Goal: Information Seeking & Learning: Understand process/instructions

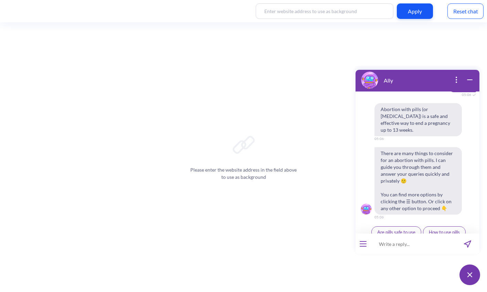
scroll to position [246, 0]
click at [442, 240] on button "Schedule reminders" at bounding box center [444, 246] width 50 height 12
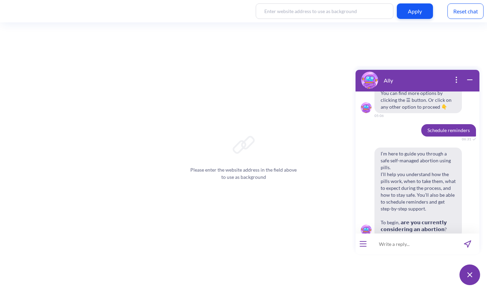
scroll to position [348, 0]
click at [405, 250] on span "Yes" at bounding box center [408, 253] width 7 height 6
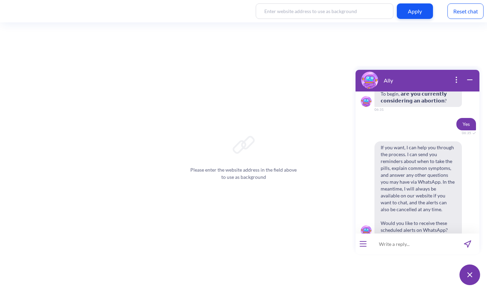
scroll to position [474, 0]
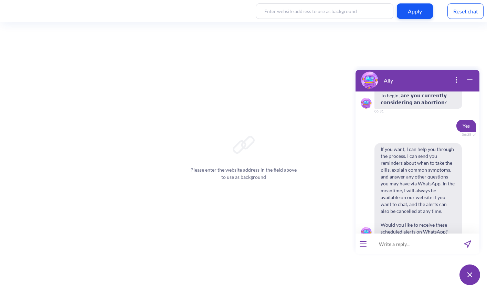
drag, startPoint x: 348, startPoint y: 49, endPoint x: 348, endPoint y: 44, distance: 5.5
click at [348, 49] on div "Please enter the website address in the field above to use as background" at bounding box center [243, 157] width 487 height 270
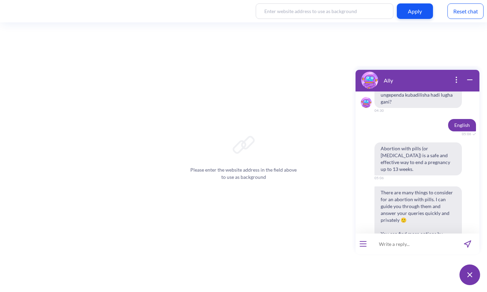
scroll to position [241, 0]
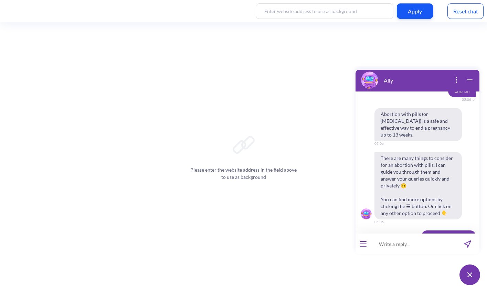
click at [364, 240] on div at bounding box center [363, 244] width 15 height 21
click at [364, 244] on icon "open menu" at bounding box center [363, 244] width 6 height 0
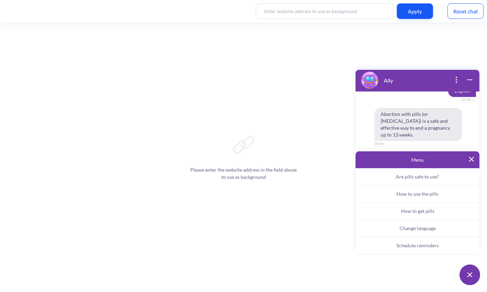
click at [472, 161] on img at bounding box center [471, 159] width 5 height 5
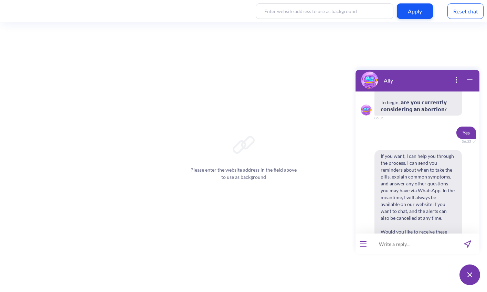
scroll to position [478, 0]
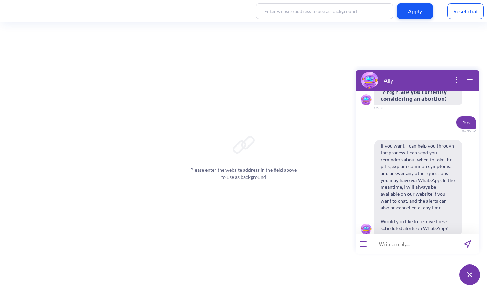
click at [407, 250] on span "Yes" at bounding box center [408, 253] width 7 height 6
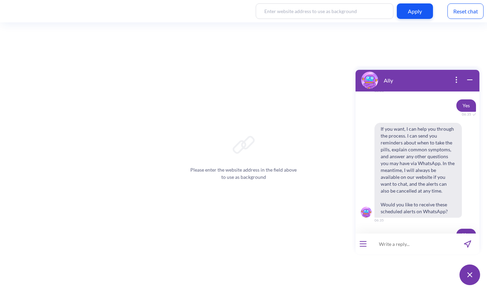
scroll to position [566, 0]
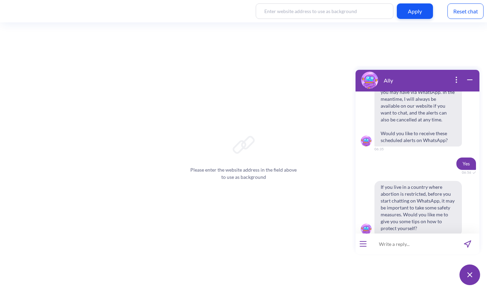
click at [400, 246] on button "Yes" at bounding box center [409, 252] width 19 height 12
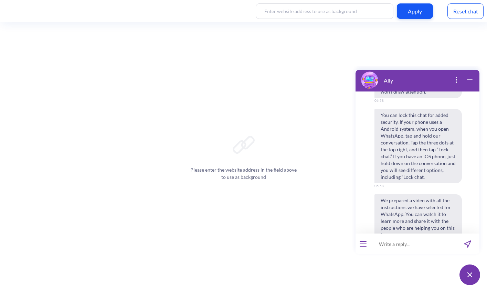
scroll to position [848, 0]
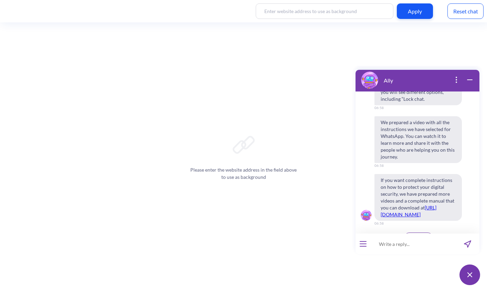
click at [413, 233] on button "Continue" at bounding box center [419, 239] width 30 height 12
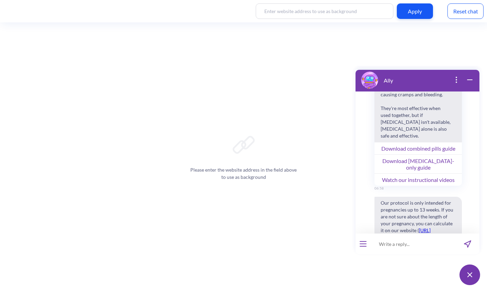
scroll to position [1070, 0]
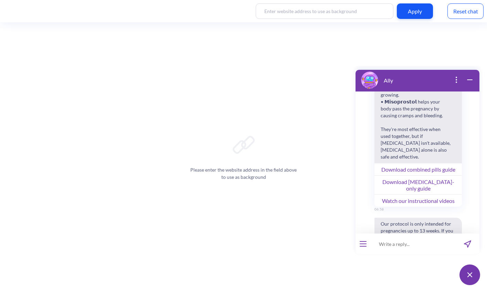
click at [470, 11] on div "Reset chat" at bounding box center [465, 10] width 36 height 15
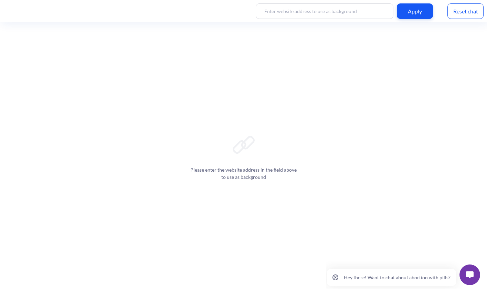
click at [420, 281] on button "Hey there! Want to chat about abortion with pills?" at bounding box center [391, 277] width 129 height 17
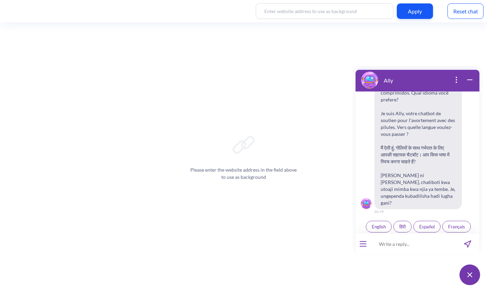
scroll to position [107, 0]
click at [364, 245] on button "open menu" at bounding box center [363, 244] width 7 height 6
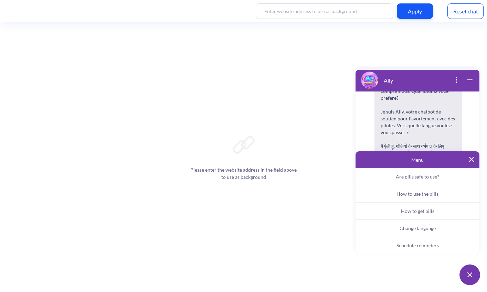
click at [424, 247] on span "Schedule reminders" at bounding box center [418, 246] width 42 height 6
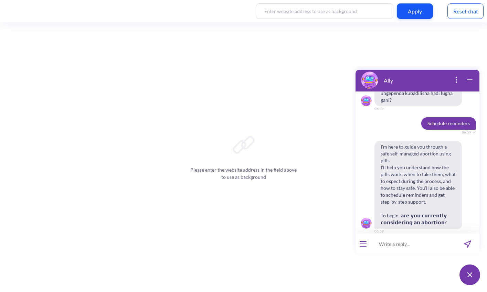
scroll to position [209, 0]
click at [405, 243] on span "Yes" at bounding box center [408, 246] width 7 height 6
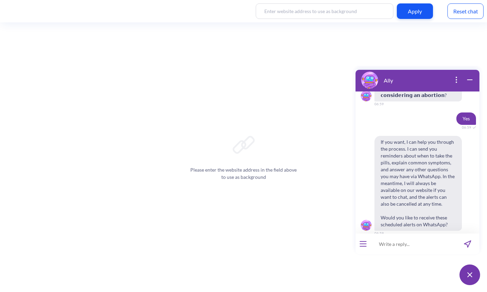
scroll to position [339, 0]
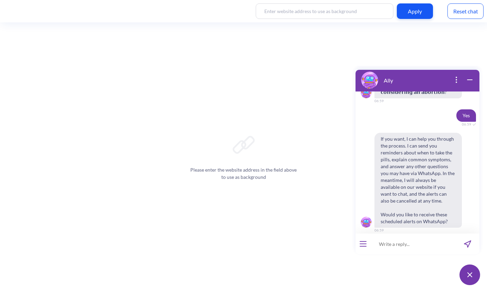
click at [407, 243] on span "Yes" at bounding box center [408, 246] width 7 height 6
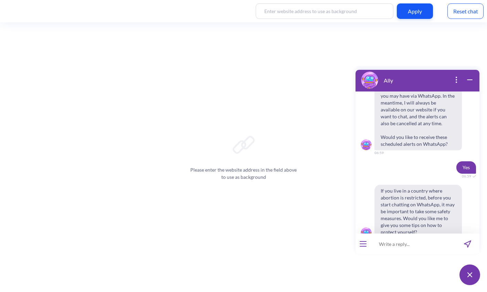
scroll to position [427, 0]
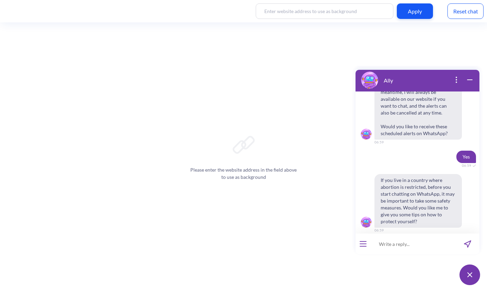
click at [426, 243] on span "No" at bounding box center [429, 246] width 6 height 6
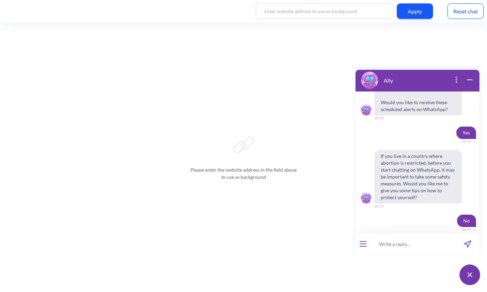
scroll to position [434, 0]
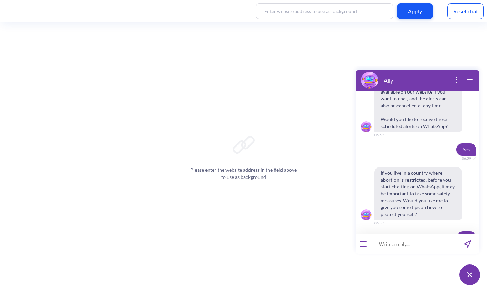
click at [327, 50] on div "Please enter the website address in the field above to use as background" at bounding box center [243, 157] width 487 height 270
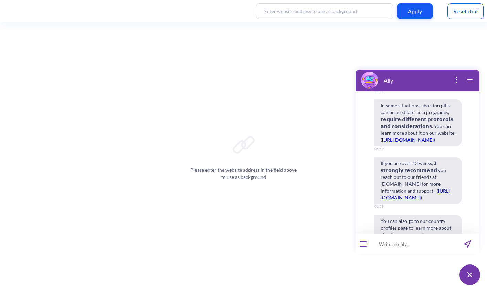
scroll to position [924, 0]
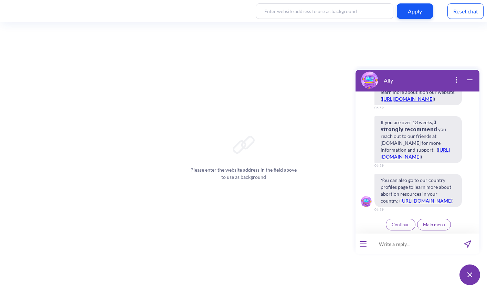
click at [397, 224] on span "Continue" at bounding box center [401, 225] width 18 height 6
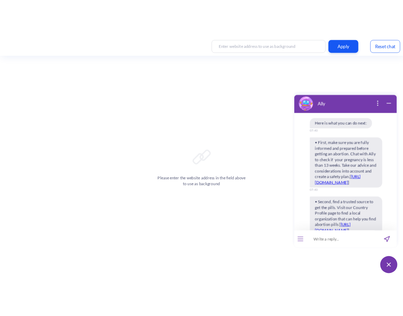
scroll to position [1067, 0]
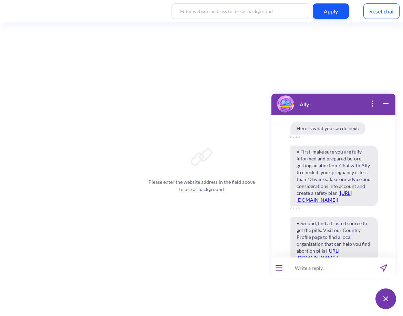
click at [264, 48] on div "Please enter the website address in the field above to use as background" at bounding box center [201, 169] width 403 height 294
click at [93, 172] on div "Please enter the website address in the field above to use as background" at bounding box center [201, 169] width 403 height 294
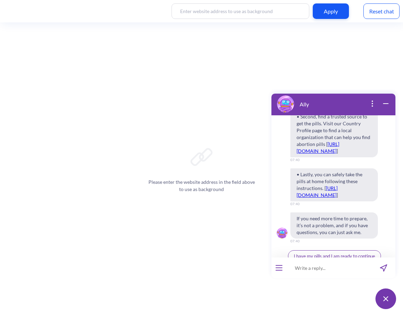
scroll to position [1174, 0]
click at [211, 68] on div "Please enter the website address in the field above to use as background" at bounding box center [201, 169] width 403 height 294
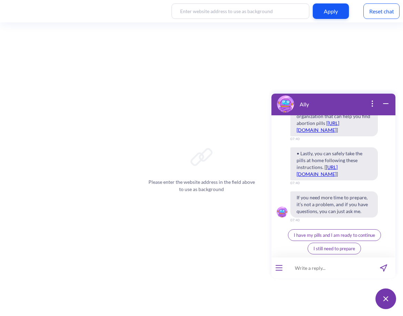
scroll to position [1215, 0]
click at [313, 235] on span "I have my pills and I am ready to continue" at bounding box center [334, 235] width 81 height 6
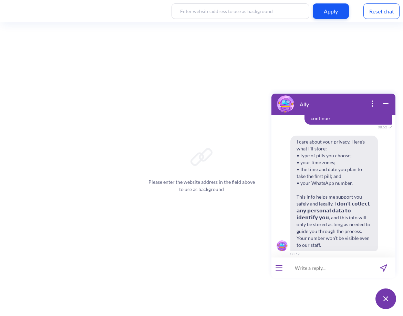
scroll to position [1352, 0]
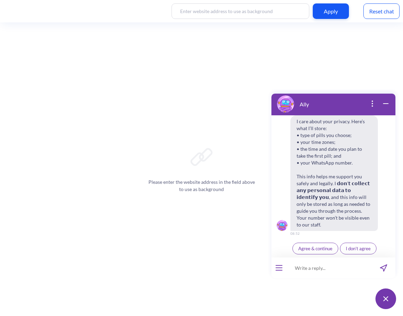
click at [308, 250] on span "Agree & continue" at bounding box center [315, 249] width 34 height 6
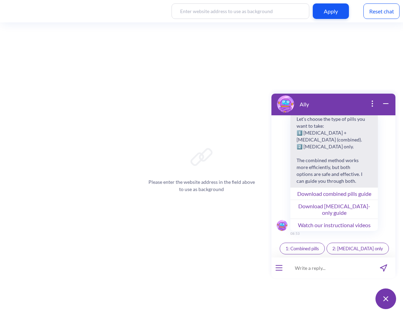
scroll to position [1498, 0]
click at [318, 200] on button "Download combined pills guide" at bounding box center [333, 193] width 87 height 12
click at [343, 225] on button "Watch our instructional videos" at bounding box center [333, 225] width 87 height 12
click at [309, 251] on span "1: Combined pills" at bounding box center [301, 249] width 33 height 6
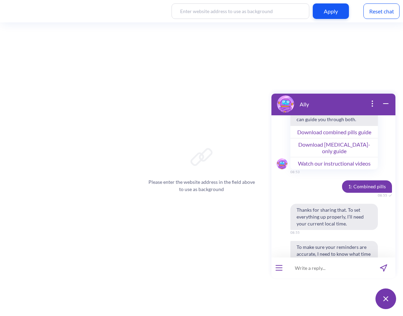
scroll to position [1596, 0]
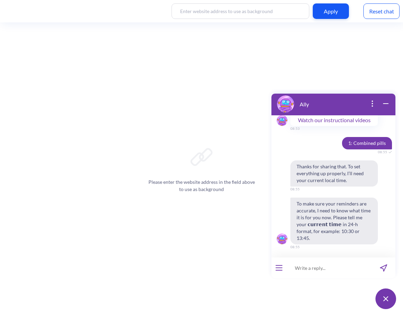
click at [332, 264] on input at bounding box center [328, 267] width 85 height 21
type input "20:55"
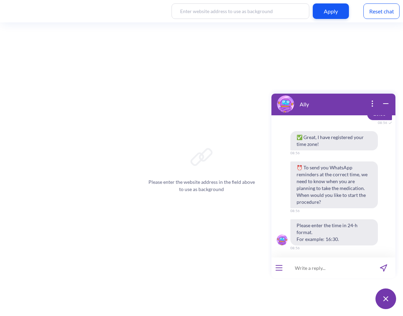
scroll to position [1745, 0]
click at [384, 212] on div "✅ Great, I have registered your time zone! 08:56 ⏰ To send you WhatsApp reminde…" at bounding box center [333, 193] width 124 height 126
click at [351, 266] on input at bounding box center [328, 267] width 85 height 21
type input "21:30"
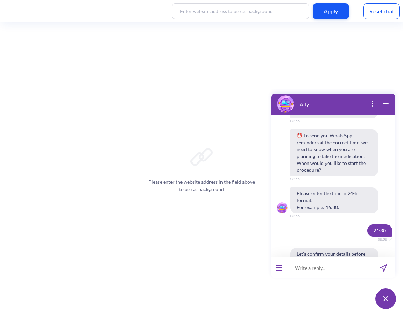
scroll to position [1846, 0]
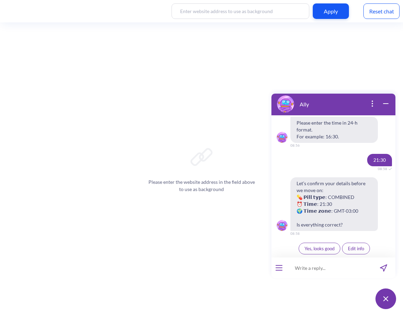
click at [319, 251] on button "Yes, looks good" at bounding box center [319, 249] width 42 height 12
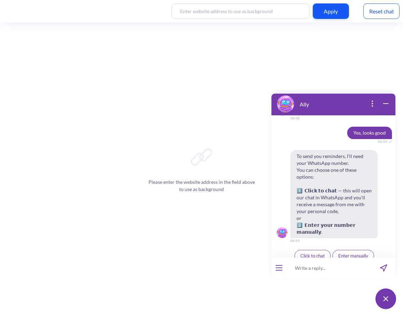
scroll to position [1962, 0]
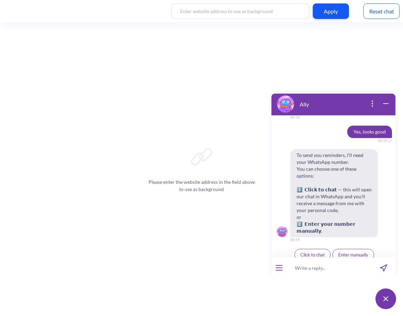
click at [356, 251] on button "Enter manually" at bounding box center [353, 255] width 42 height 12
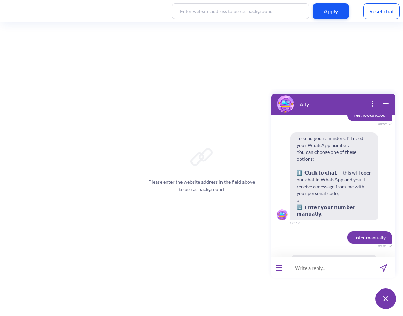
scroll to position [2009, 0]
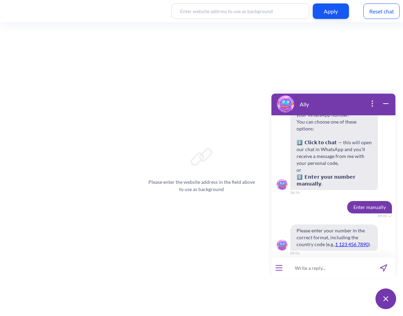
click at [342, 266] on input at bounding box center [328, 267] width 85 height 21
type input "511974267219"
click at [383, 266] on icon "send message" at bounding box center [383, 268] width 7 height 7
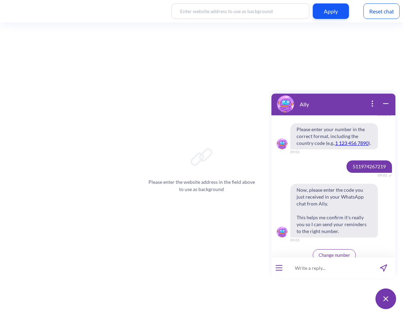
scroll to position [2111, 0]
click at [341, 252] on span "Change number" at bounding box center [333, 255] width 31 height 6
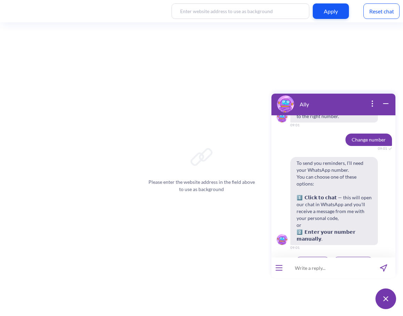
scroll to position [2226, 0]
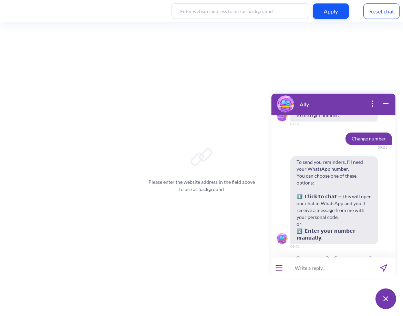
click at [352, 259] on span "Enter manually" at bounding box center [353, 262] width 30 height 6
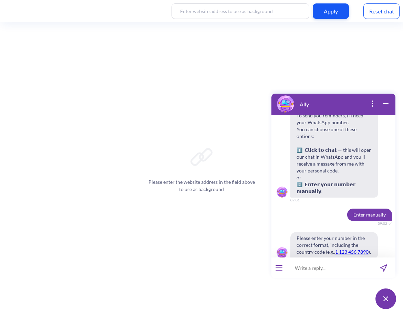
scroll to position [2273, 0]
type input "5511974267219"
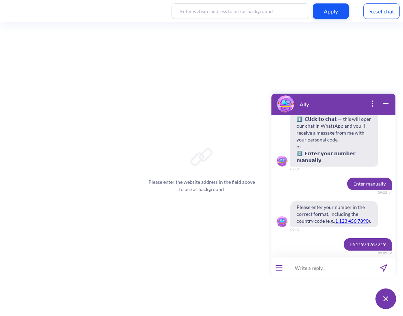
scroll to position [2375, 0]
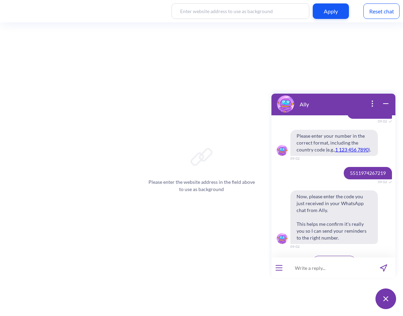
click at [307, 265] on input at bounding box center [328, 267] width 85 height 21
type input "684520"
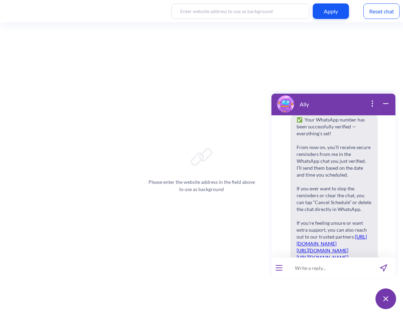
scroll to position [2514, 0]
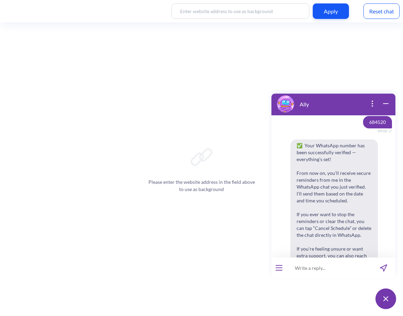
click at [206, 233] on div "Please enter the website address in the field above to use as background" at bounding box center [201, 169] width 403 height 294
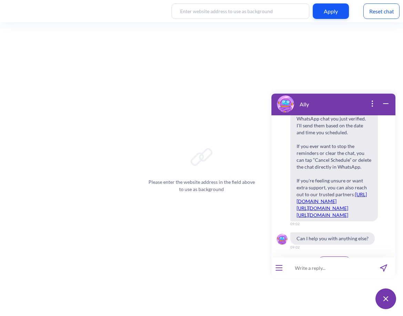
scroll to position [2583, 0]
